Goal: Information Seeking & Learning: Learn about a topic

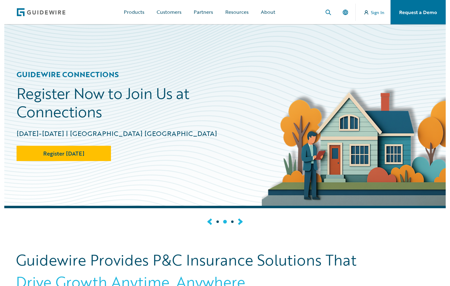
click at [200, 93] on h2 "Register Now to Join Us at Connections" at bounding box center [133, 102] width 258 height 37
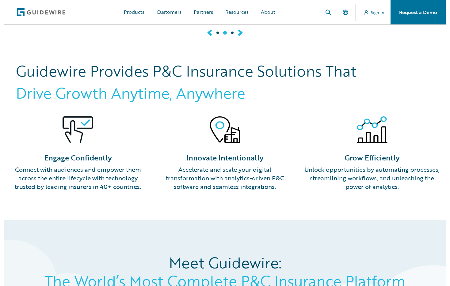
scroll to position [189, 0]
click at [241, 34] on button at bounding box center [240, 32] width 5 height 7
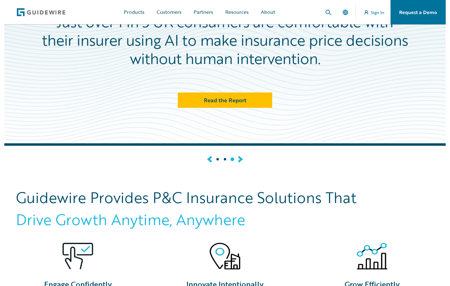
scroll to position [61, 0]
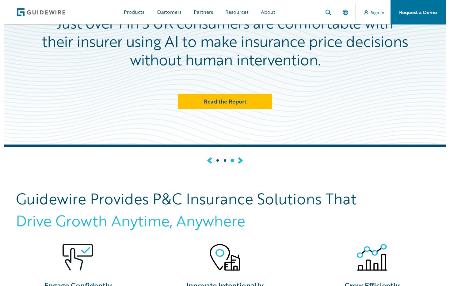
click at [238, 161] on button at bounding box center [240, 160] width 5 height 7
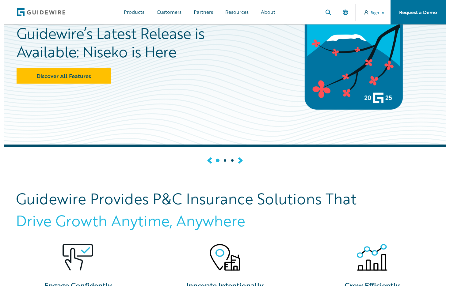
click at [238, 161] on button at bounding box center [240, 160] width 5 height 7
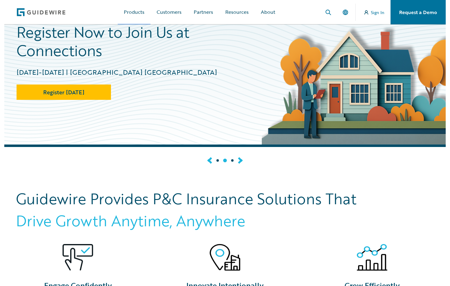
click at [139, 16] on button "Products" at bounding box center [134, 12] width 33 height 25
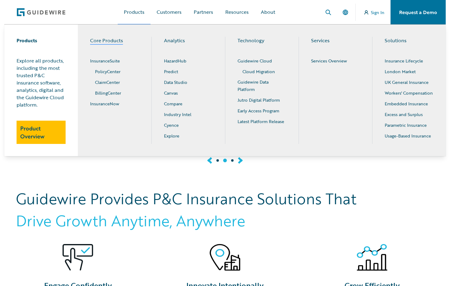
click at [114, 42] on link "Core Products" at bounding box center [106, 41] width 33 height 8
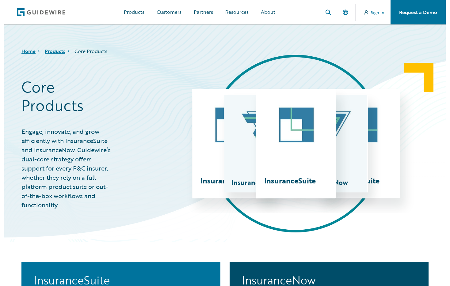
click at [244, 57] on section "InsuranceSuite InsuranceNow InsuranceSuite InsuranceNow InsuranceSuite Insuranc…" at bounding box center [295, 144] width 300 height 178
drag, startPoint x: 244, startPoint y: 57, endPoint x: 164, endPoint y: 84, distance: 84.8
click at [243, 57] on section "InsuranceSuite InsuranceNow InsuranceSuite InsuranceNow InsuranceSuite Insuranc…" at bounding box center [295, 144] width 300 height 178
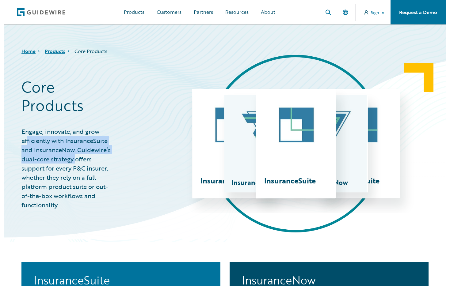
drag, startPoint x: 26, startPoint y: 136, endPoint x: 78, endPoint y: 161, distance: 57.2
click at [78, 162] on p "Engage, innovate, and grow efficiently with InsuranceSuite and InsuranceNow. Gu…" at bounding box center [68, 168] width 94 height 83
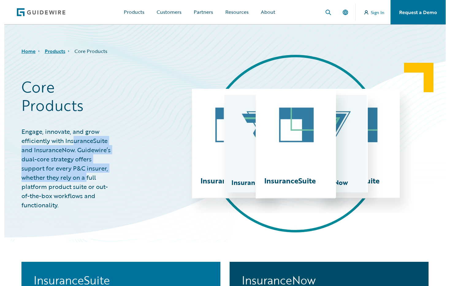
drag, startPoint x: 84, startPoint y: 170, endPoint x: 75, endPoint y: 136, distance: 35.5
click at [75, 136] on p "Engage, innovate, and grow efficiently with InsuranceSuite and InsuranceNow. Gu…" at bounding box center [68, 168] width 94 height 83
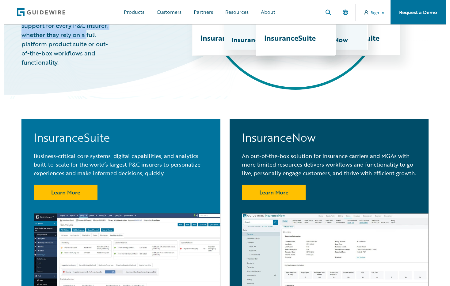
scroll to position [144, 0]
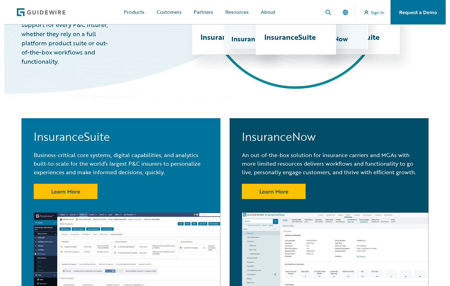
click at [84, 143] on h3 "InsuranceSuite" at bounding box center [121, 137] width 174 height 13
click at [85, 143] on h3 "InsuranceSuite" at bounding box center [121, 137] width 174 height 13
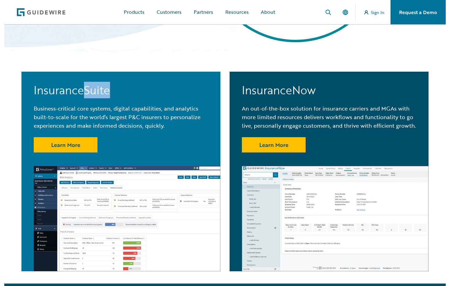
scroll to position [240, 0]
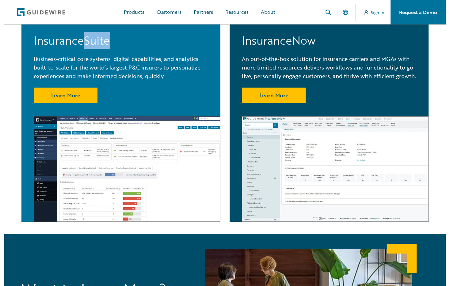
click at [101, 142] on img at bounding box center [127, 169] width 187 height 105
click at [100, 142] on img at bounding box center [127, 169] width 187 height 105
click at [101, 142] on img at bounding box center [127, 169] width 187 height 105
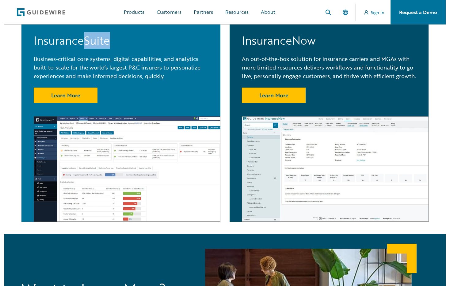
click at [101, 142] on img at bounding box center [127, 169] width 187 height 105
click at [102, 142] on img at bounding box center [127, 169] width 187 height 105
click at [329, 156] on img at bounding box center [335, 169] width 187 height 105
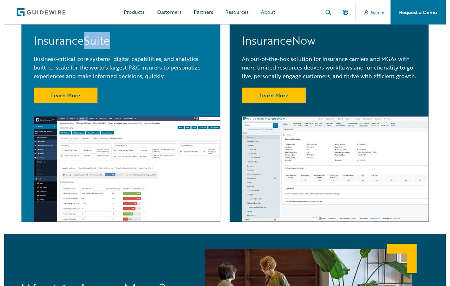
click at [329, 156] on img at bounding box center [335, 169] width 187 height 105
click at [329, 155] on img at bounding box center [335, 169] width 187 height 105
click at [329, 154] on img at bounding box center [335, 169] width 187 height 105
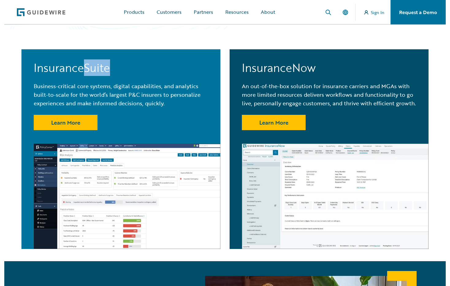
scroll to position [88, 0]
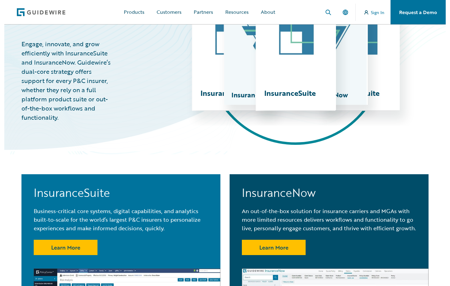
click at [120, 88] on section "Core Products Engage, innovate, and grow efficiently with InsuranceSuite and In…" at bounding box center [68, 56] width 129 height 178
click at [147, 90] on section "Home Products Products Core Products Guidewire Analytics Guidewire Technology G…" at bounding box center [224, 49] width 441 height 225
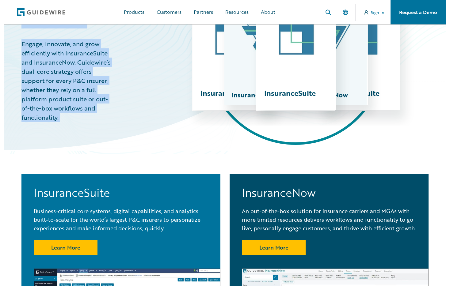
click at [248, 124] on div "InsuranceSuite InsuranceNow InsuranceSuite InsuranceNow InsuranceSuite Insuranc…" at bounding box center [295, 56] width 300 height 139
click at [249, 123] on div "InsuranceSuite InsuranceNow InsuranceSuite InsuranceNow InsuranceSuite Insuranc…" at bounding box center [295, 56] width 300 height 139
click at [281, 75] on div "InsuranceSuite" at bounding box center [296, 56] width 80 height 109
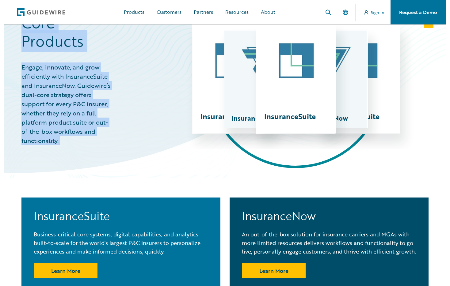
click at [420, 10] on link "Request a Demo" at bounding box center [418, 12] width 55 height 25
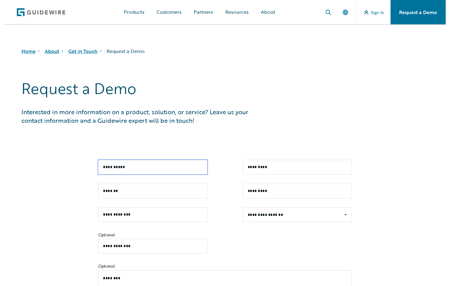
click at [126, 170] on input "*" at bounding box center [152, 167] width 109 height 15
type input "********"
type input "*****"
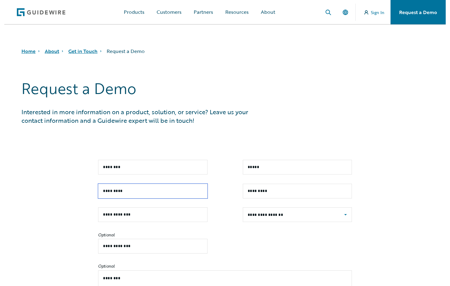
type input "*********"
click at [136, 12] on button "Products" at bounding box center [134, 12] width 33 height 25
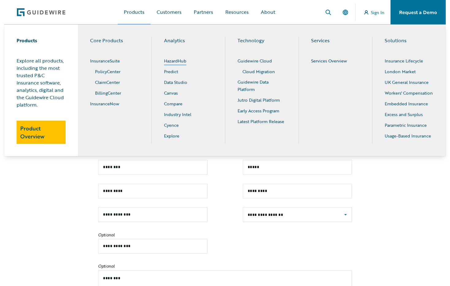
click at [169, 62] on link "HazardHub" at bounding box center [175, 61] width 22 height 8
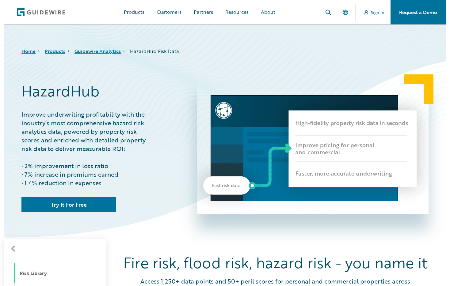
click at [266, 127] on img at bounding box center [313, 146] width 232 height 135
click at [267, 127] on img at bounding box center [313, 146] width 232 height 135
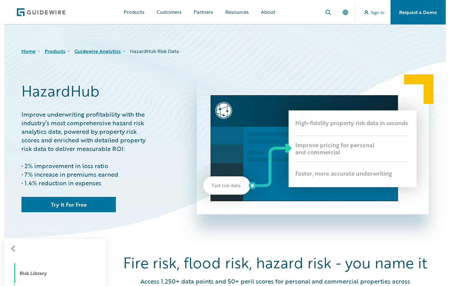
click at [267, 127] on img at bounding box center [313, 146] width 232 height 135
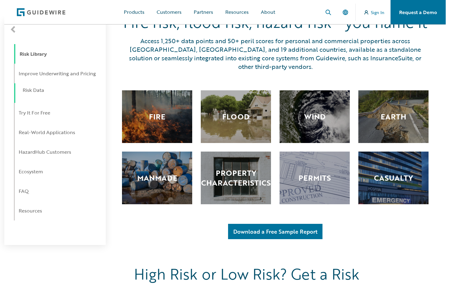
click at [28, 93] on link "Risk Data" at bounding box center [63, 90] width 81 height 13
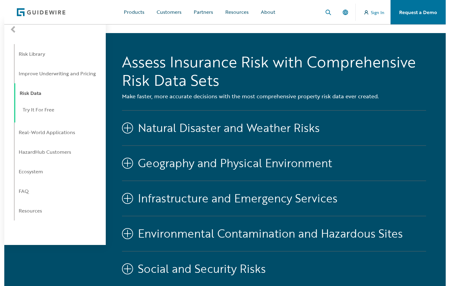
click at [30, 121] on li "Try It For Free" at bounding box center [55, 113] width 82 height 20
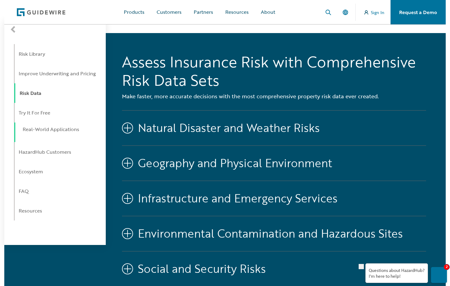
click at [40, 130] on link "Real-World Applications" at bounding box center [63, 129] width 81 height 13
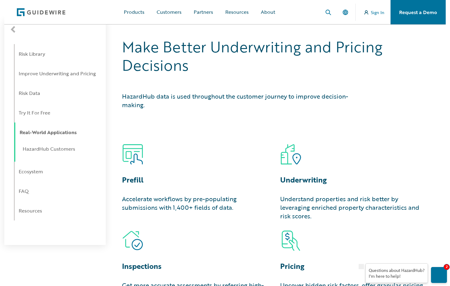
click at [40, 149] on link "HazardHub Customers" at bounding box center [63, 149] width 81 height 13
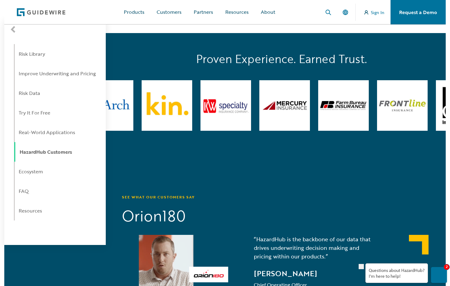
click at [359, 15] on link "Sign In" at bounding box center [374, 12] width 32 height 25
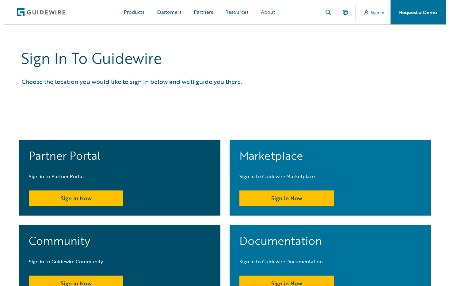
click at [94, 66] on h1 "Sign In To Guidewire" at bounding box center [143, 58] width 245 height 18
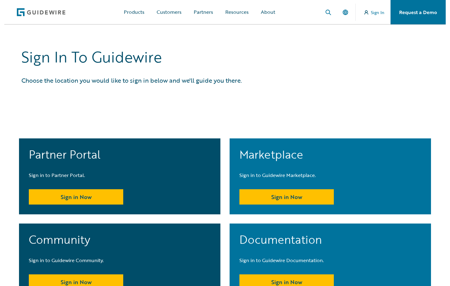
click at [118, 94] on div "Sign In To Guidewire Choose the location you would like to sign in below and we…" at bounding box center [224, 68] width 441 height 91
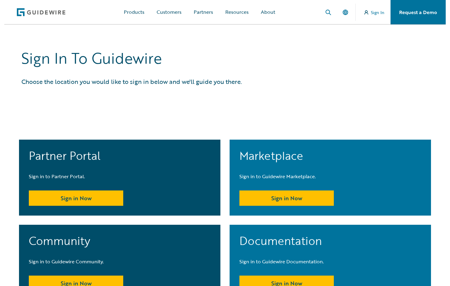
click at [272, 87] on div "Sign In To Guidewire Choose the location you would like to sign in below and we…" at bounding box center [224, 70] width 441 height 91
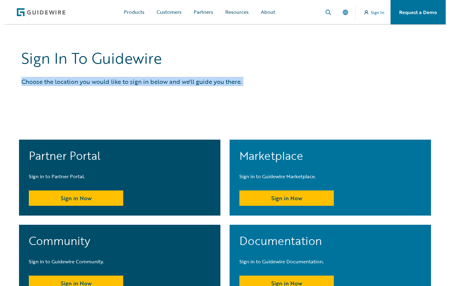
click at [272, 87] on div "Sign In To Guidewire Choose the location you would like to sign in below and we…" at bounding box center [224, 70] width 441 height 91
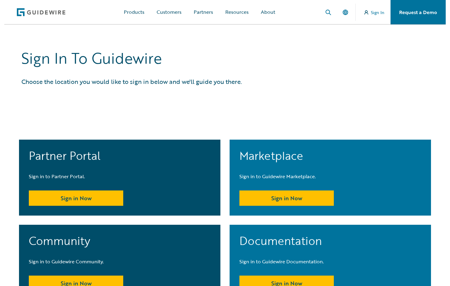
click at [97, 52] on h1 "Sign In To Guidewire" at bounding box center [143, 58] width 245 height 18
click at [100, 52] on h1 "Sign In To Guidewire" at bounding box center [143, 58] width 245 height 18
click at [142, 14] on button "Products" at bounding box center [134, 12] width 33 height 25
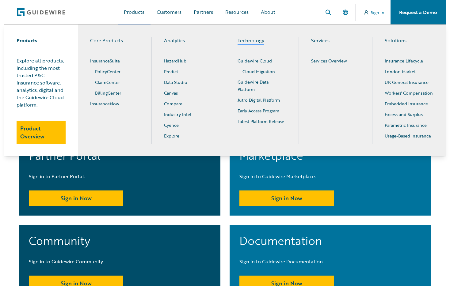
click at [252, 39] on link "Technology" at bounding box center [251, 41] width 27 height 8
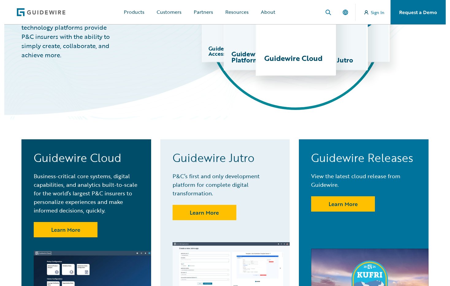
click at [279, 55] on p "Guidewire Cloud" at bounding box center [296, 58] width 64 height 7
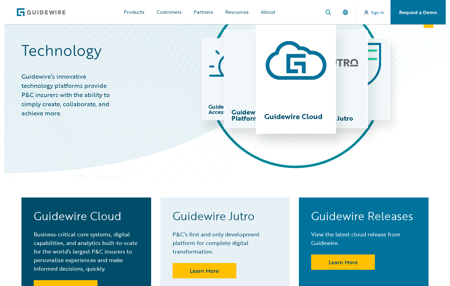
click at [279, 53] on img at bounding box center [296, 61] width 64 height 64
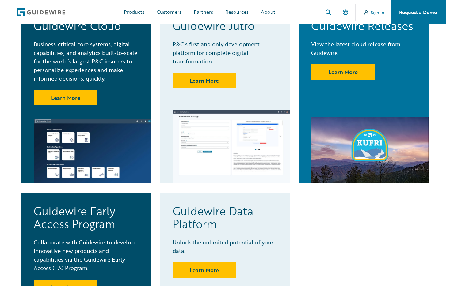
scroll to position [267, 0]
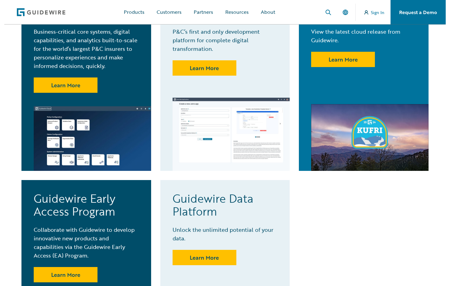
click at [118, 129] on img at bounding box center [92, 138] width 117 height 65
click at [119, 129] on img at bounding box center [92, 138] width 117 height 65
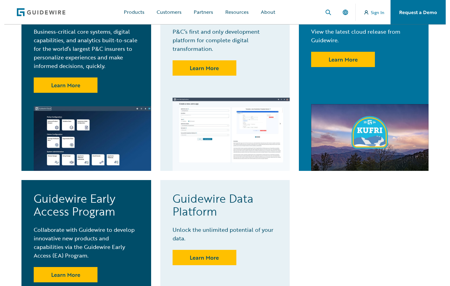
click at [119, 129] on img at bounding box center [92, 138] width 117 height 65
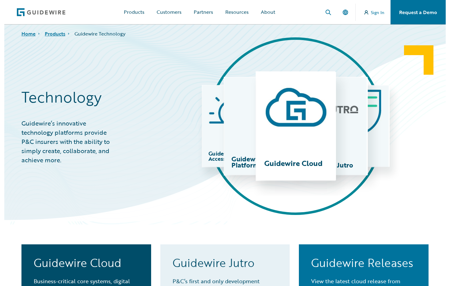
scroll to position [0, 0]
